Goal: Information Seeking & Learning: Learn about a topic

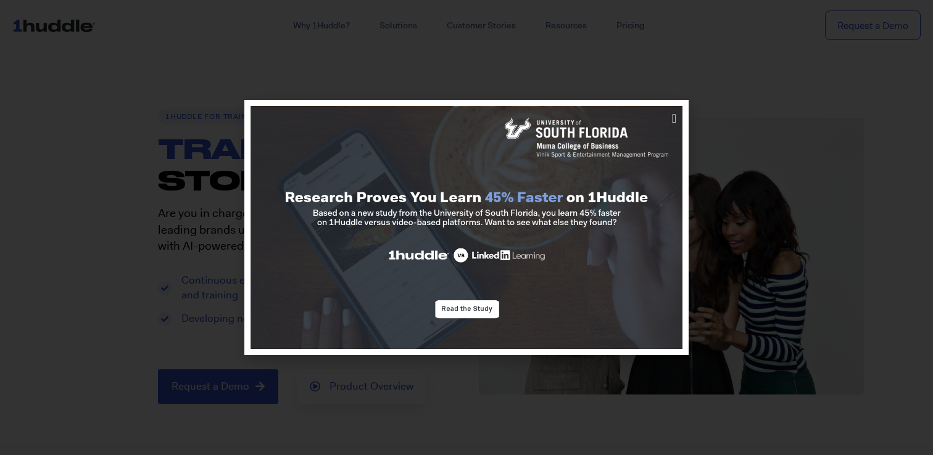
click at [191, 239] on div at bounding box center [466, 227] width 933 height 455
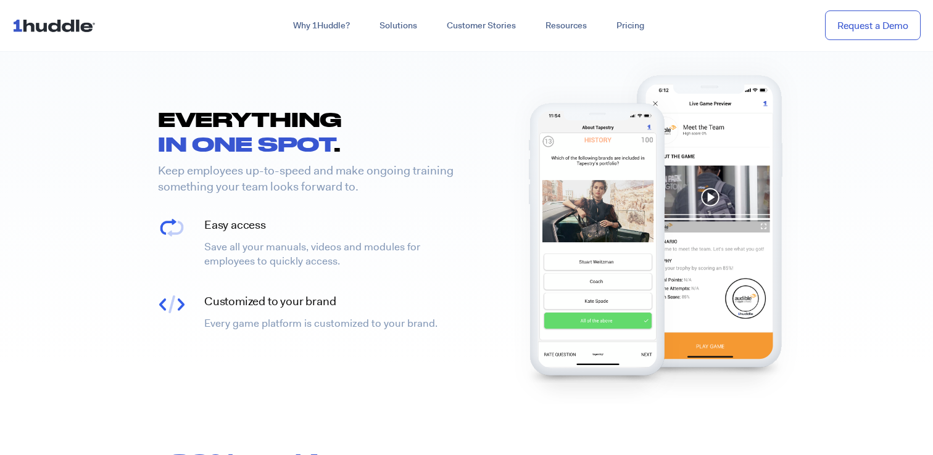
scroll to position [462, 0]
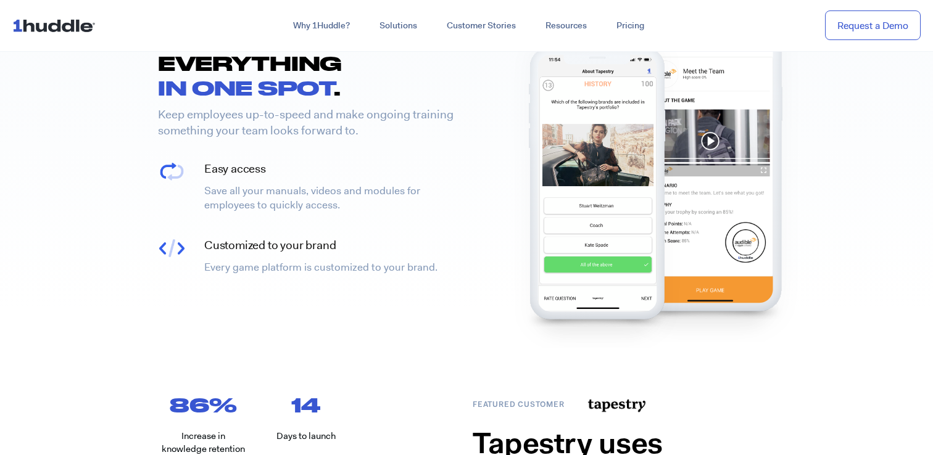
click at [711, 136] on img at bounding box center [710, 171] width 192 height 340
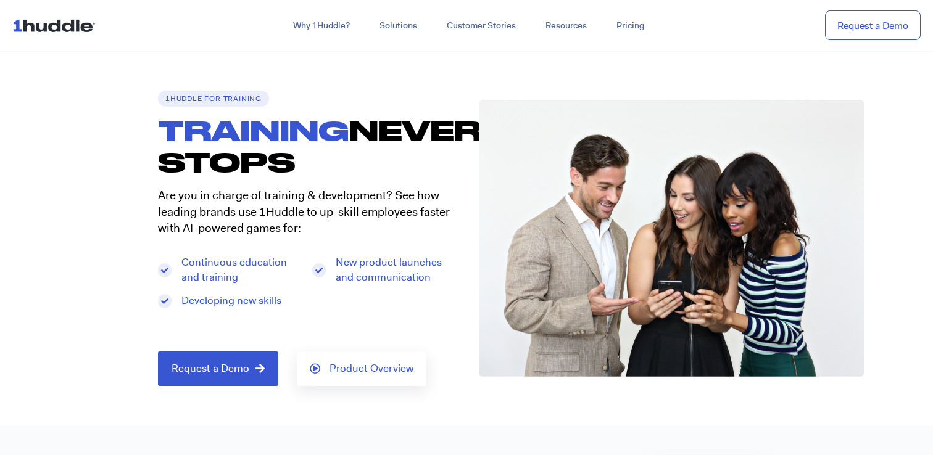
scroll to position [0, 0]
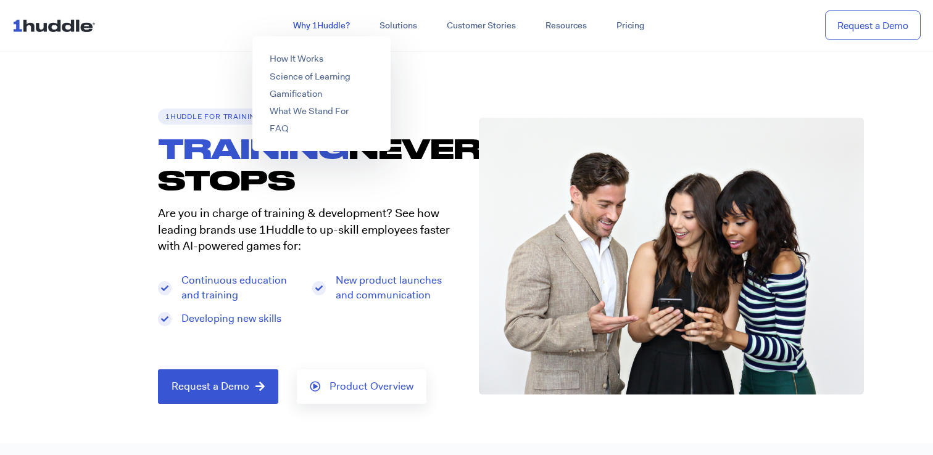
click at [336, 24] on link "Why 1Huddle?" at bounding box center [321, 26] width 86 height 22
click at [283, 59] on link "How It Works" at bounding box center [297, 58] width 54 height 12
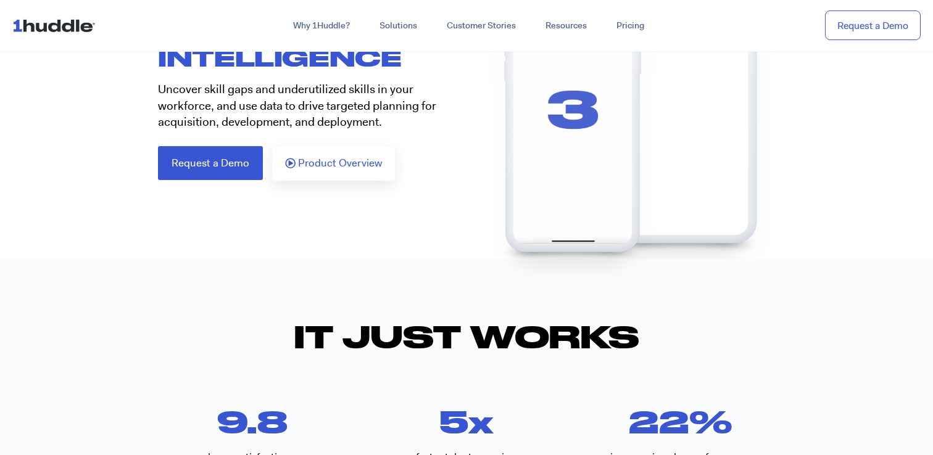
scroll to position [184, 0]
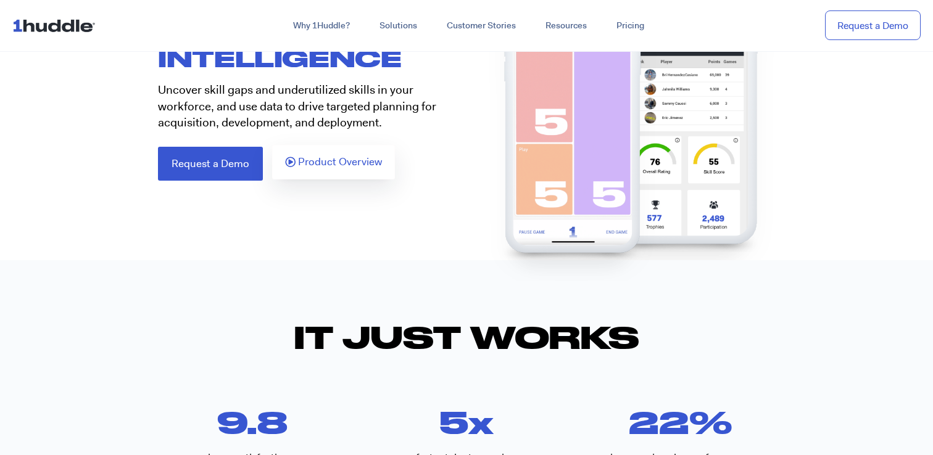
click at [328, 164] on span "Product Overview" at bounding box center [340, 162] width 84 height 11
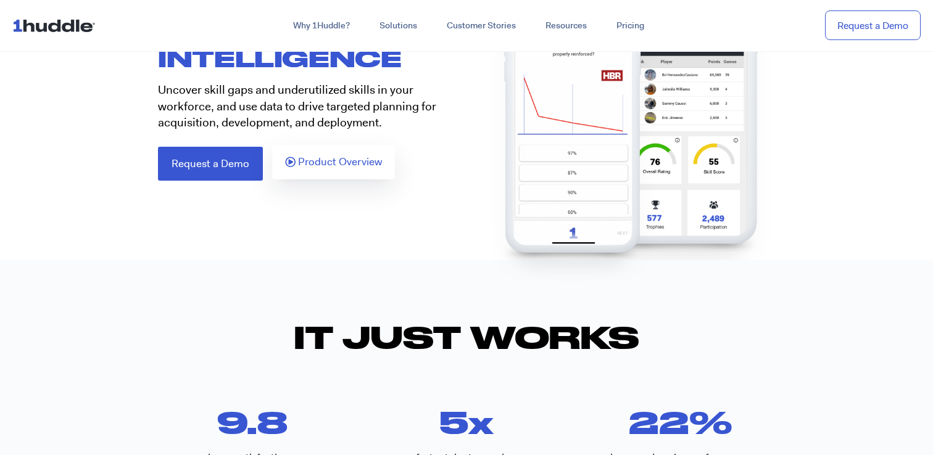
click at [328, 164] on span "Product Overview" at bounding box center [340, 162] width 84 height 11
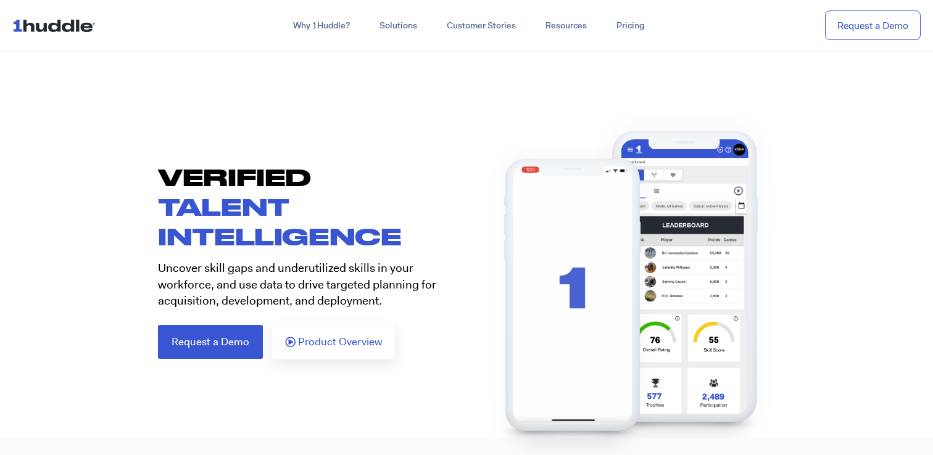
scroll to position [7, 0]
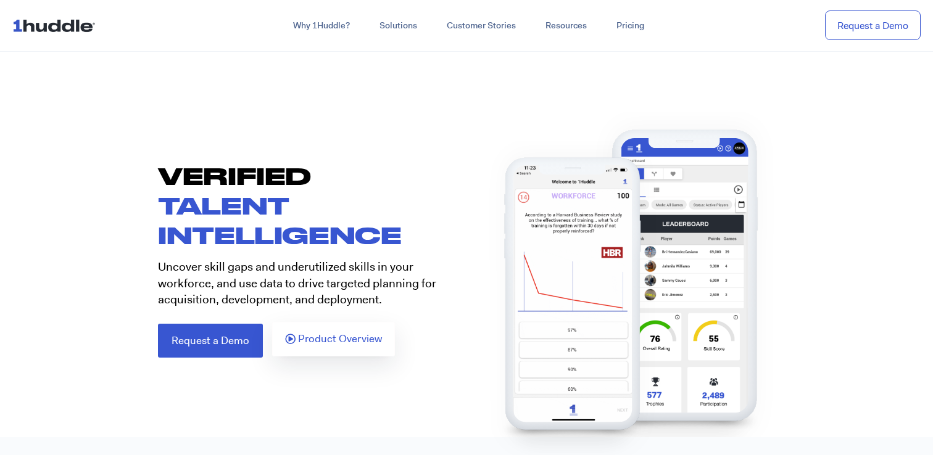
click at [285, 341] on icon at bounding box center [290, 339] width 10 height 10
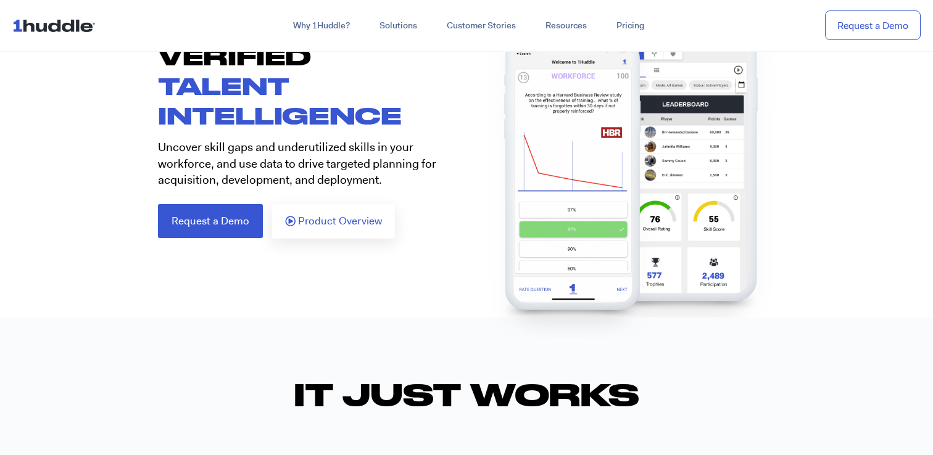
scroll to position [0, 0]
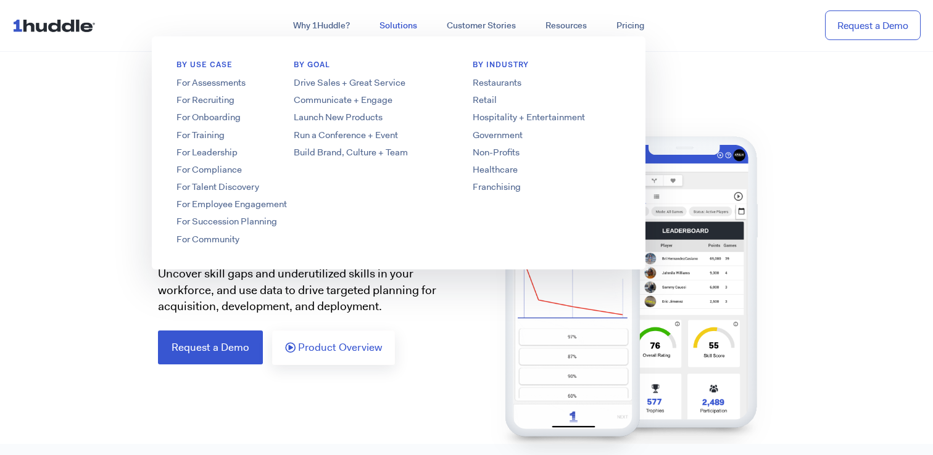
click at [395, 25] on link "Solutions" at bounding box center [398, 26] width 67 height 22
click at [349, 97] on link "Communicate + Engage" at bounding box center [367, 100] width 197 height 13
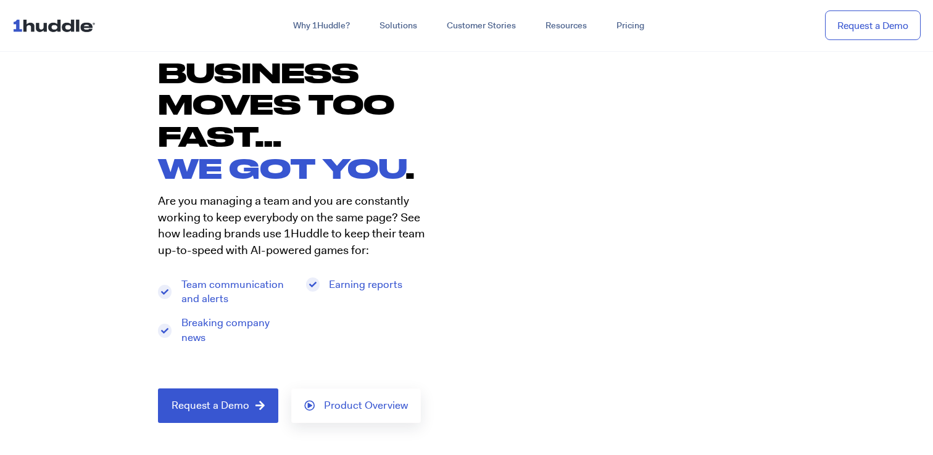
scroll to position [33, 0]
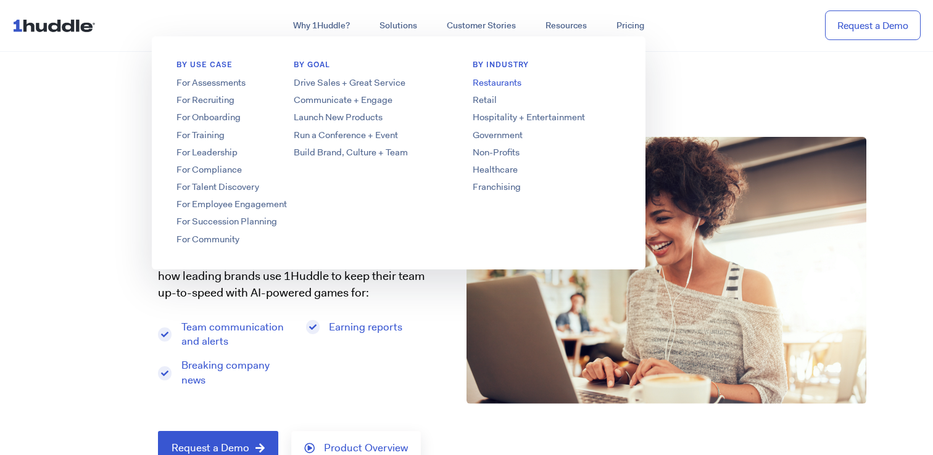
click at [514, 83] on link "Restaurants" at bounding box center [546, 82] width 197 height 13
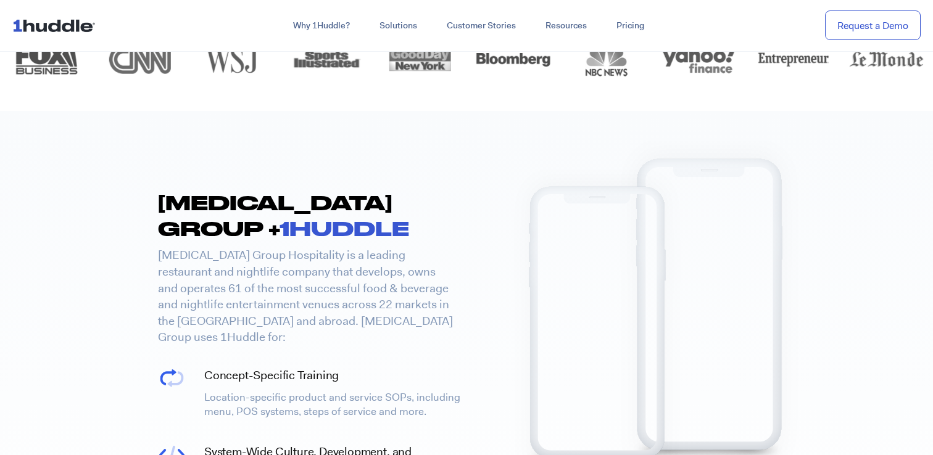
scroll to position [2518, 0]
